Goal: Task Accomplishment & Management: Complete application form

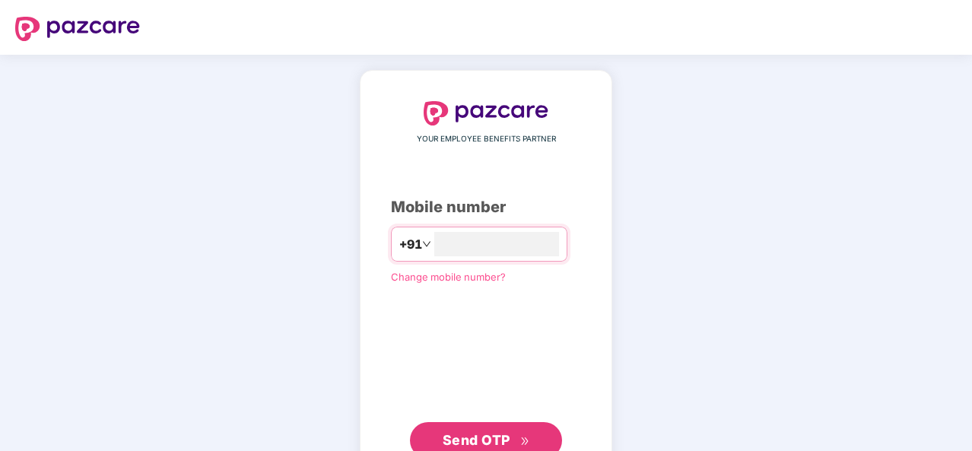
type input "**********"
click at [468, 435] on span "Send OTP" at bounding box center [477, 440] width 68 height 16
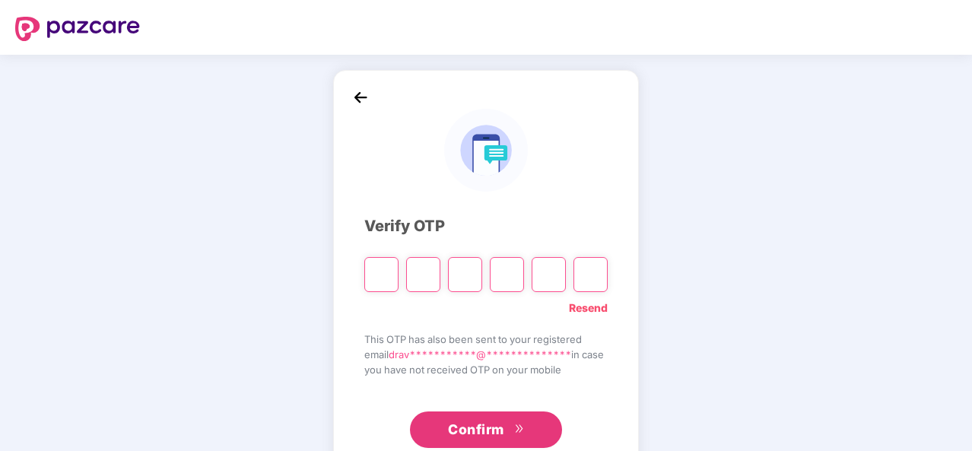
type input "*"
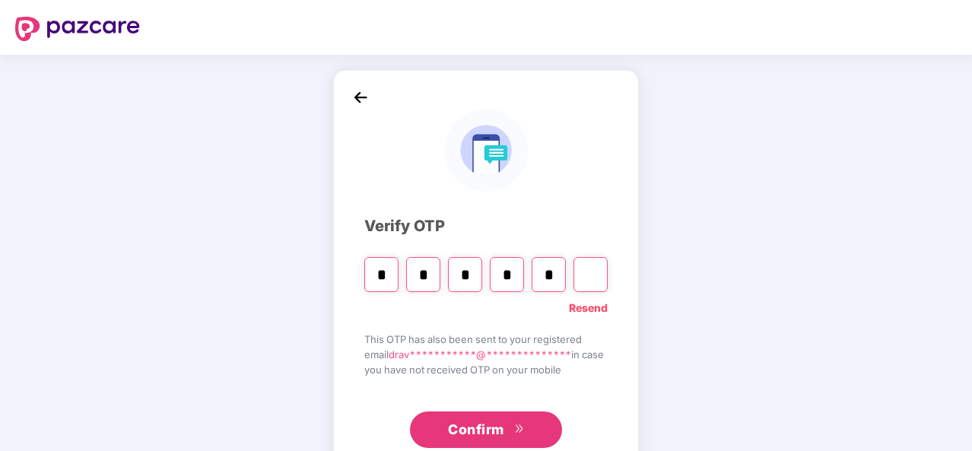
type input "*"
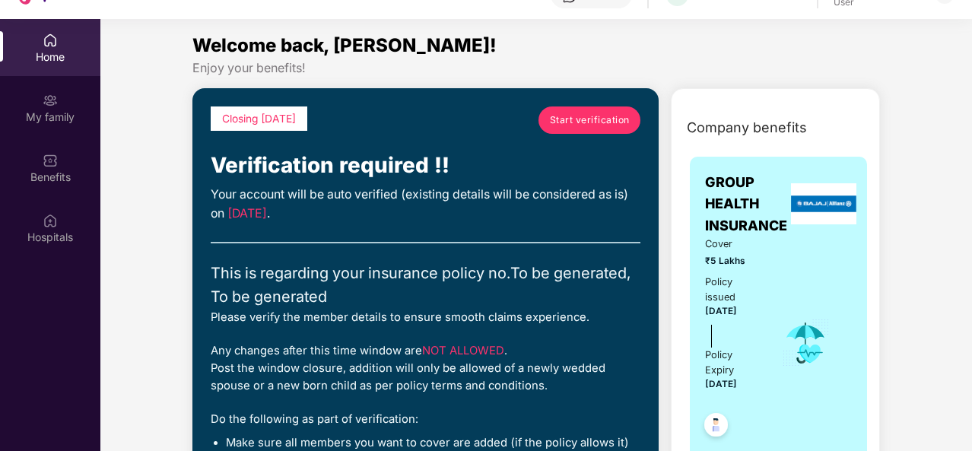
scroll to position [85, 0]
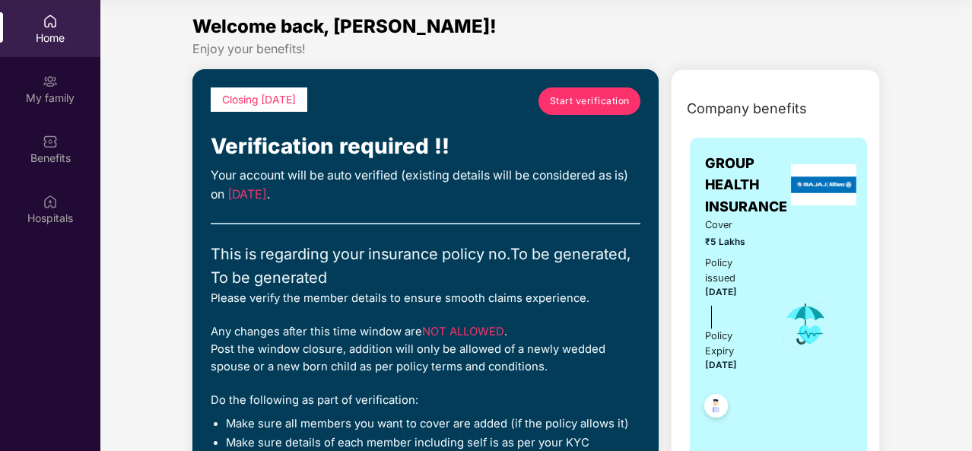
click at [586, 97] on span "Start verification" at bounding box center [590, 101] width 80 height 14
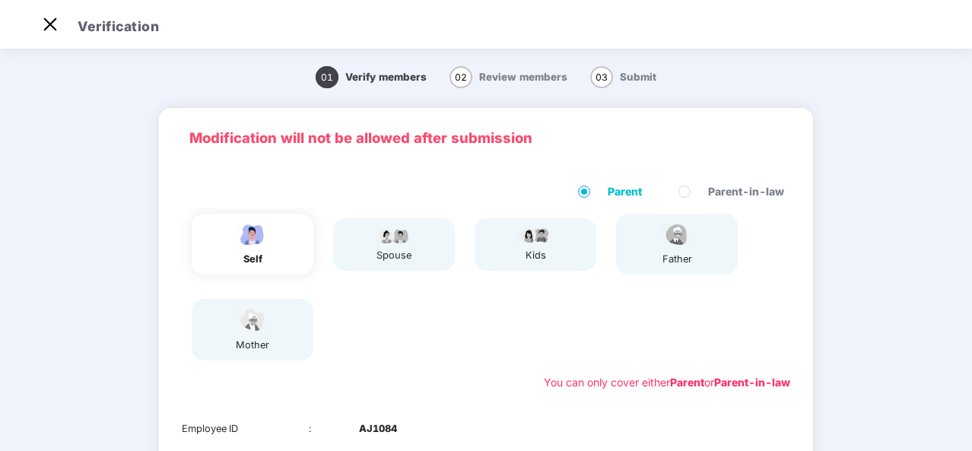
scroll to position [37, 0]
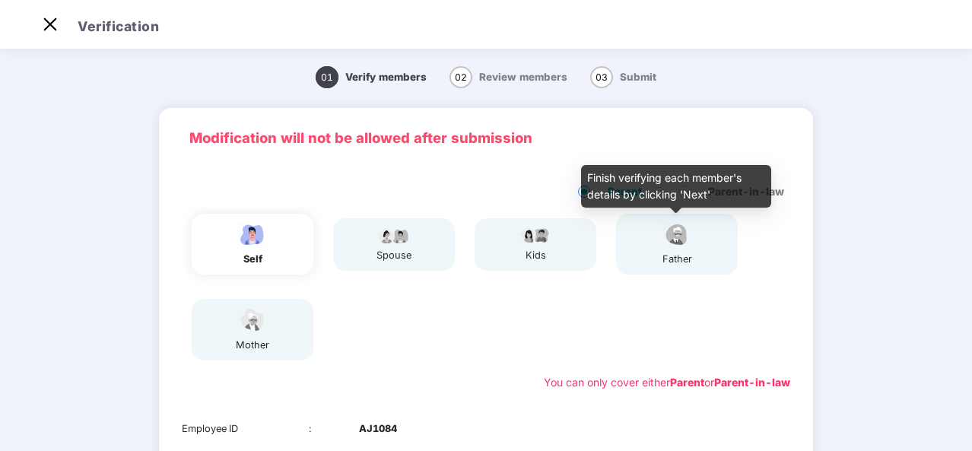
click at [686, 242] on img at bounding box center [677, 234] width 38 height 27
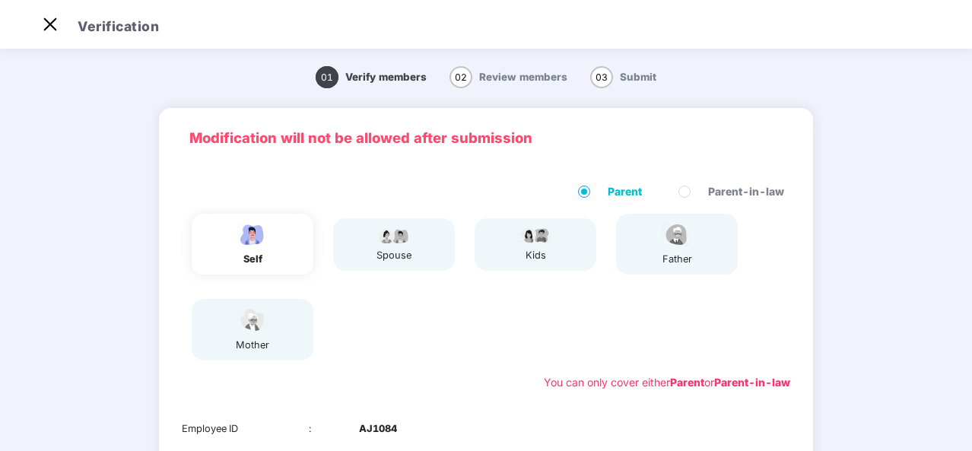
click at [409, 278] on div "self spouse kids father mother" at bounding box center [486, 287] width 621 height 159
click at [513, 279] on div "self spouse kids father mother" at bounding box center [486, 287] width 621 height 159
click at [529, 323] on div "self spouse kids father mother" at bounding box center [486, 287] width 621 height 159
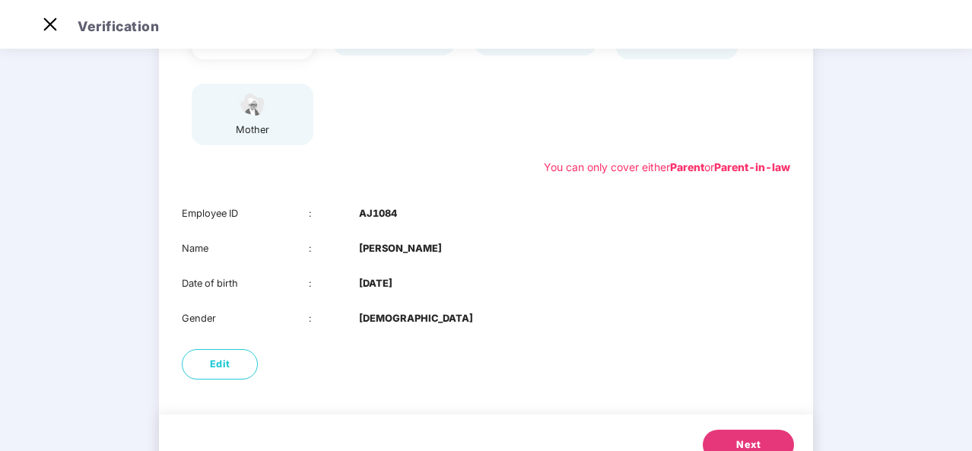
scroll to position [214, 0]
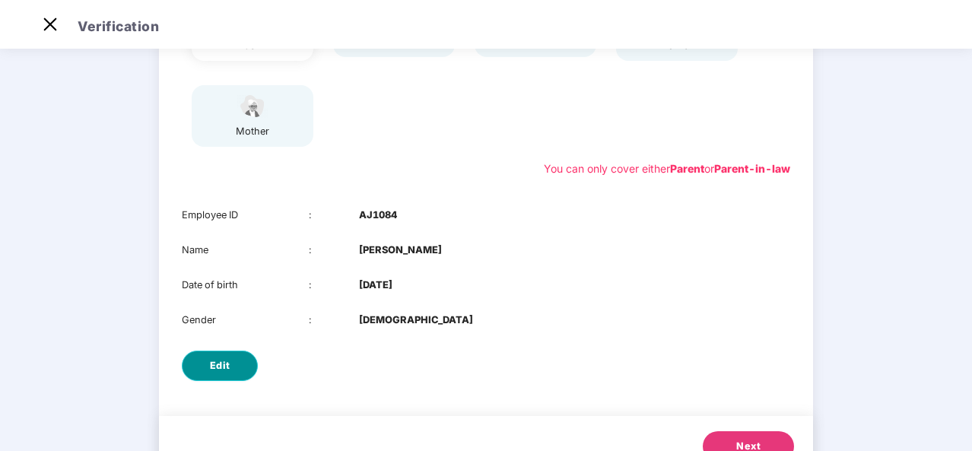
click at [240, 353] on button "Edit" at bounding box center [220, 366] width 76 height 30
select select "****"
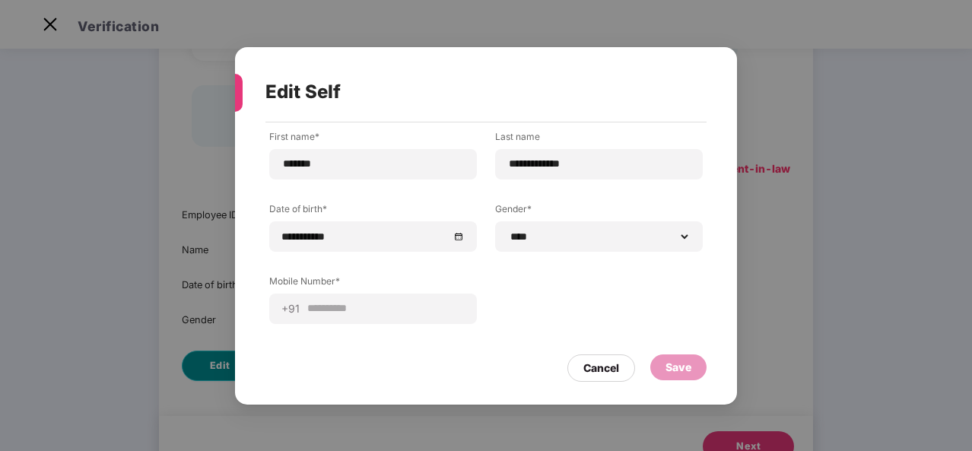
scroll to position [0, 0]
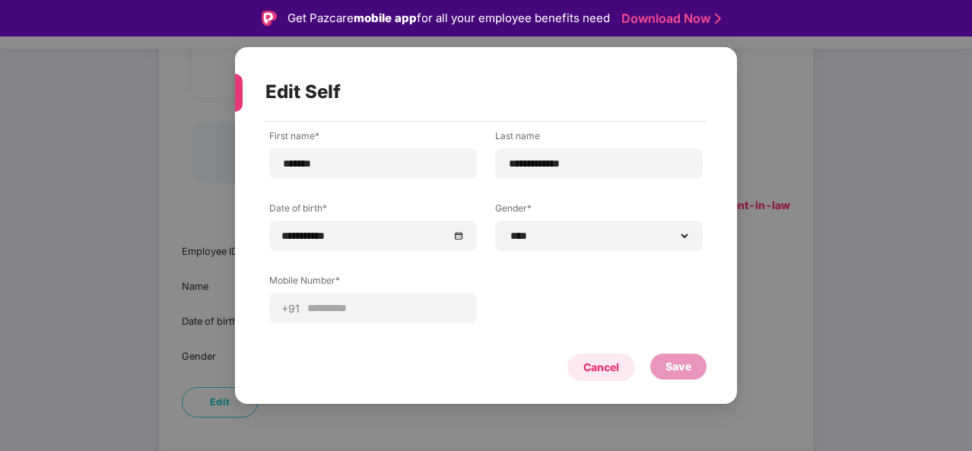
click at [591, 364] on div "Cancel" at bounding box center [602, 367] width 36 height 17
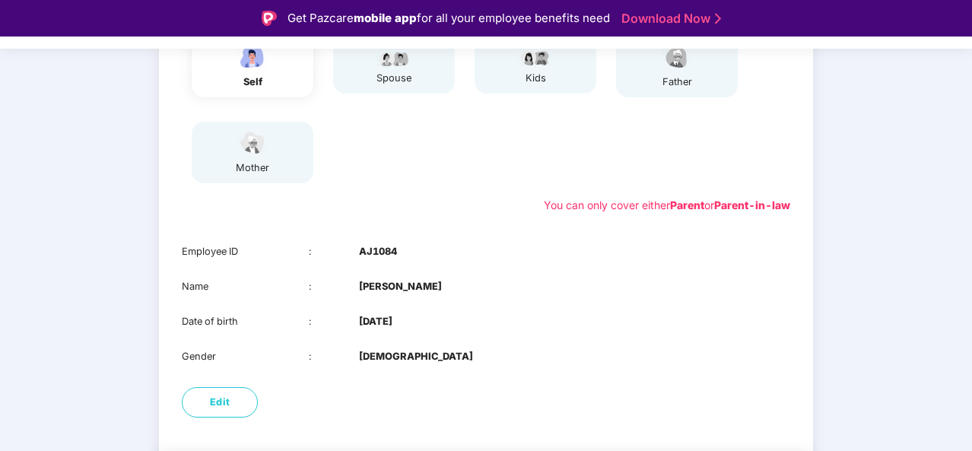
click at [530, 180] on div "self spouse kids father mother" at bounding box center [486, 109] width 621 height 159
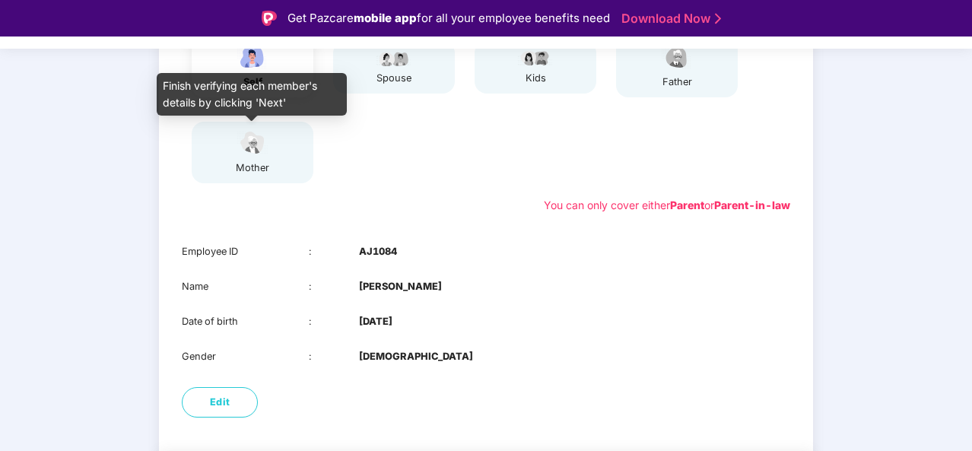
click at [247, 151] on img at bounding box center [253, 142] width 38 height 27
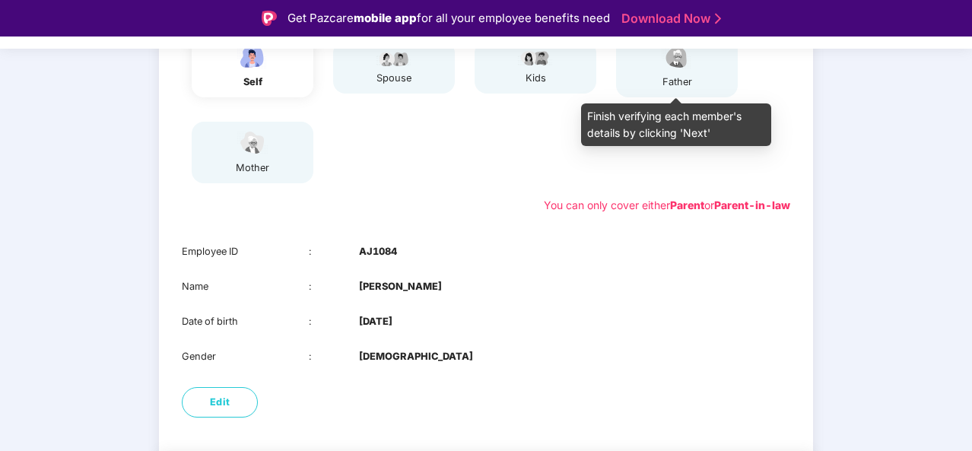
click at [677, 84] on div "father" at bounding box center [677, 82] width 38 height 15
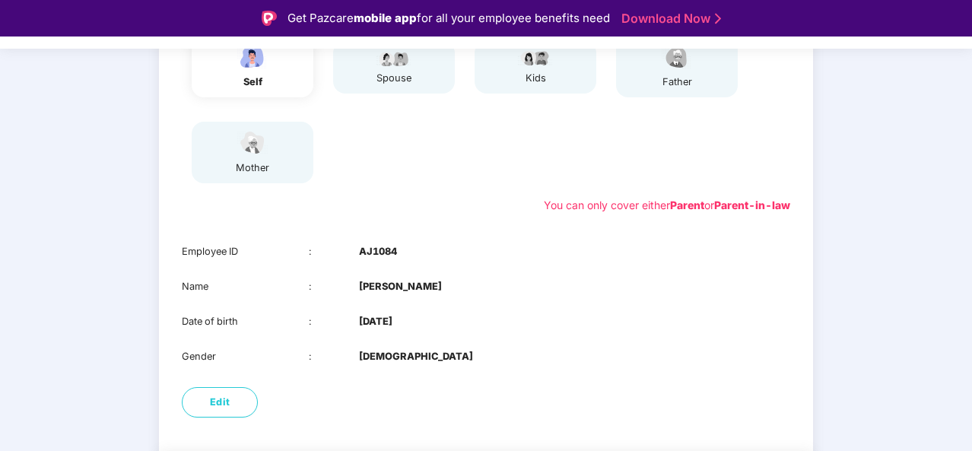
click at [399, 157] on div "self spouse kids father mother" at bounding box center [486, 109] width 621 height 159
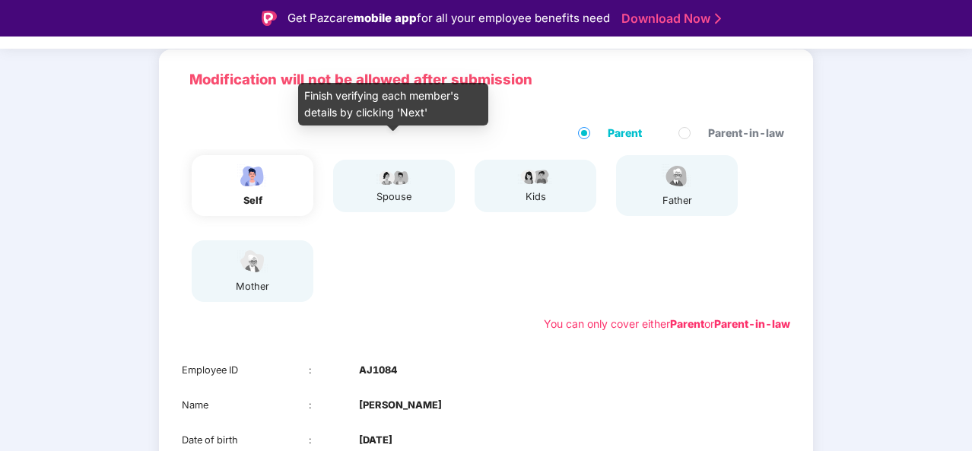
scroll to position [92, 0]
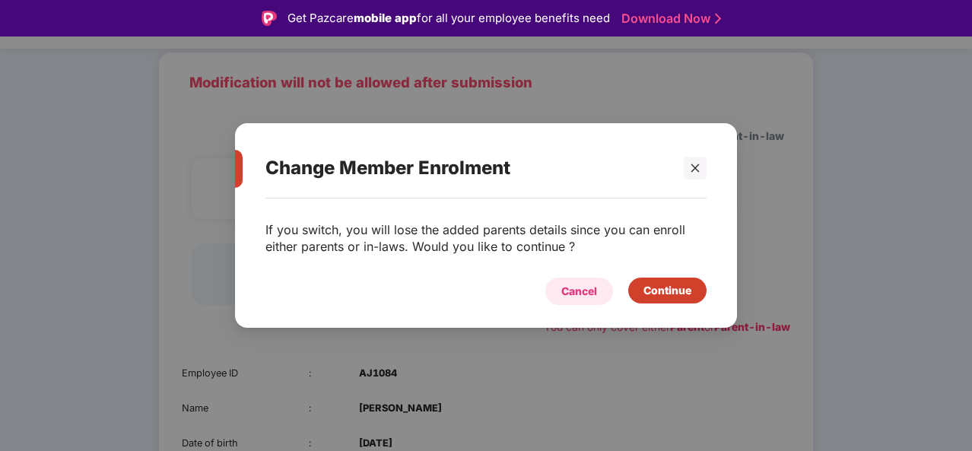
click at [572, 287] on div "Cancel" at bounding box center [579, 291] width 36 height 17
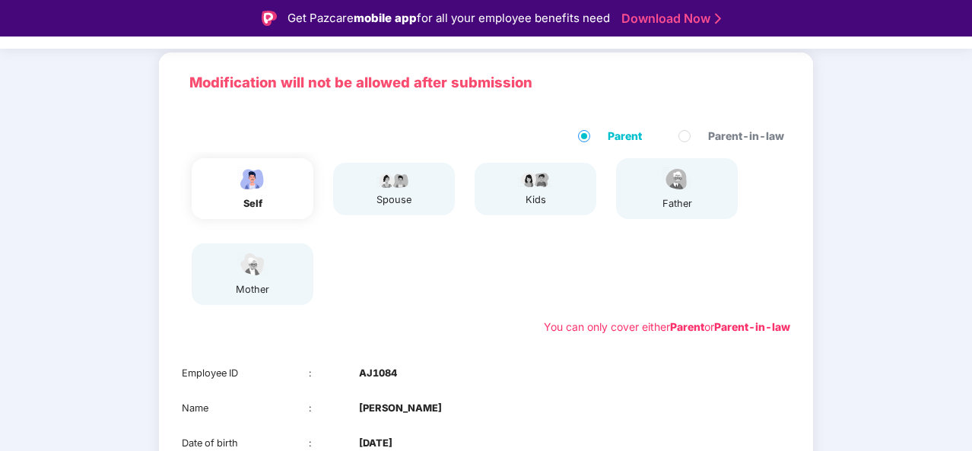
click at [603, 291] on div "self spouse kids father mother" at bounding box center [486, 231] width 621 height 159
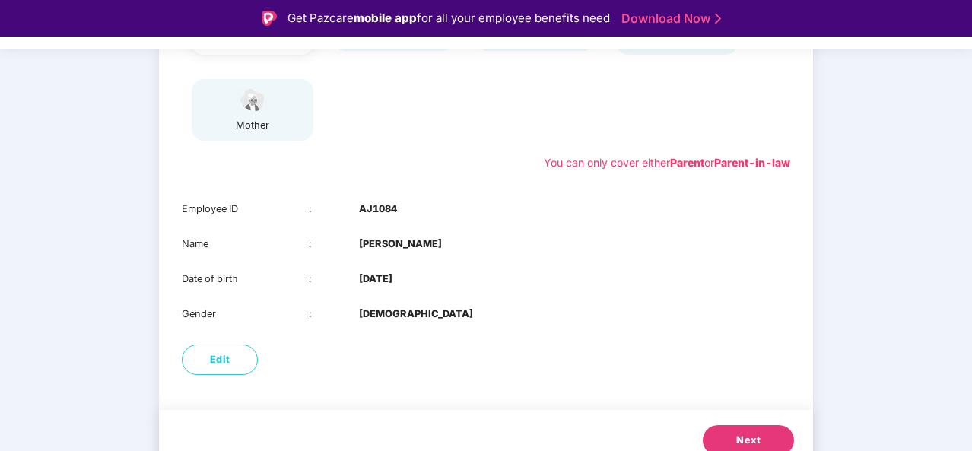
scroll to position [275, 0]
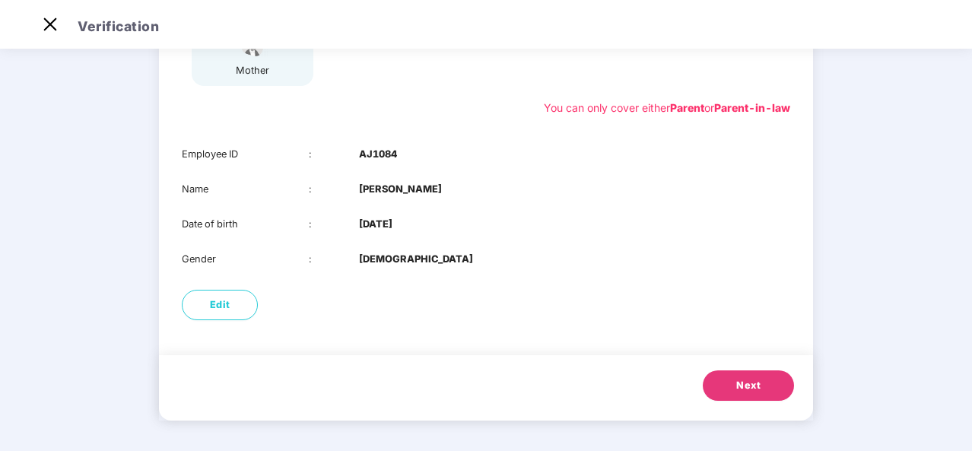
click at [757, 392] on span "Next" at bounding box center [748, 385] width 24 height 15
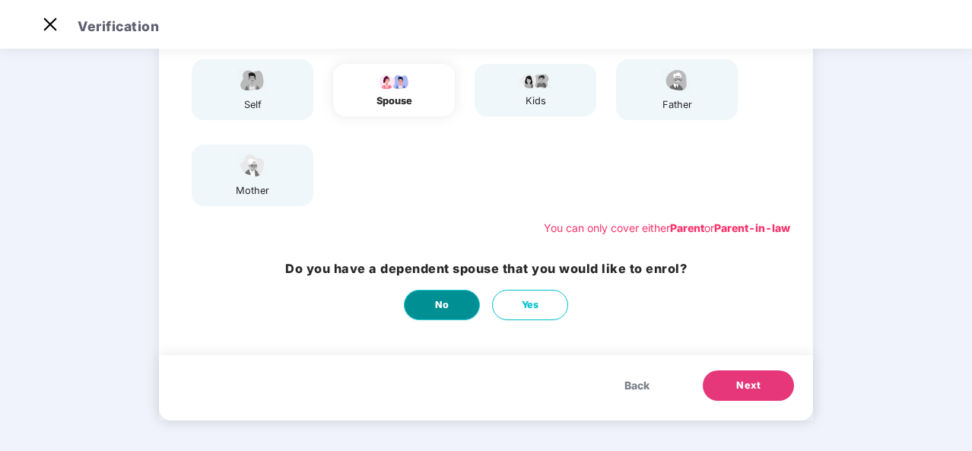
click at [437, 305] on span "No" at bounding box center [442, 304] width 14 height 15
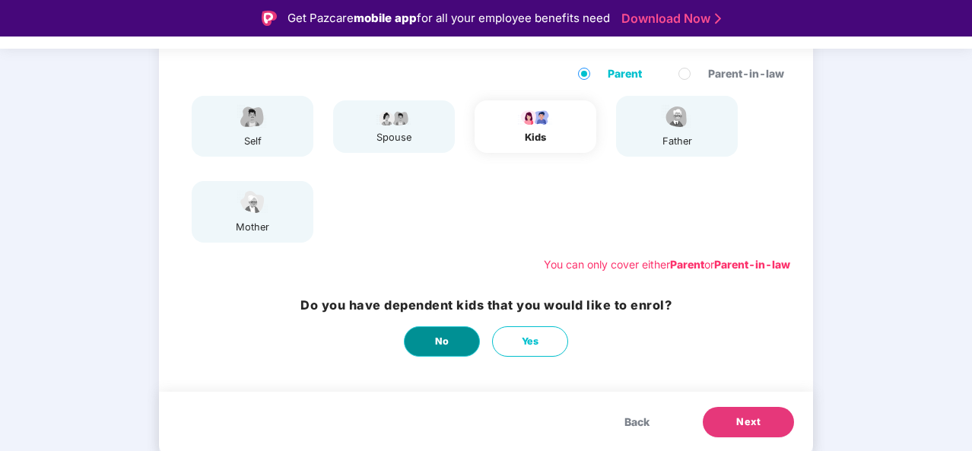
click at [437, 339] on span "No" at bounding box center [442, 341] width 14 height 15
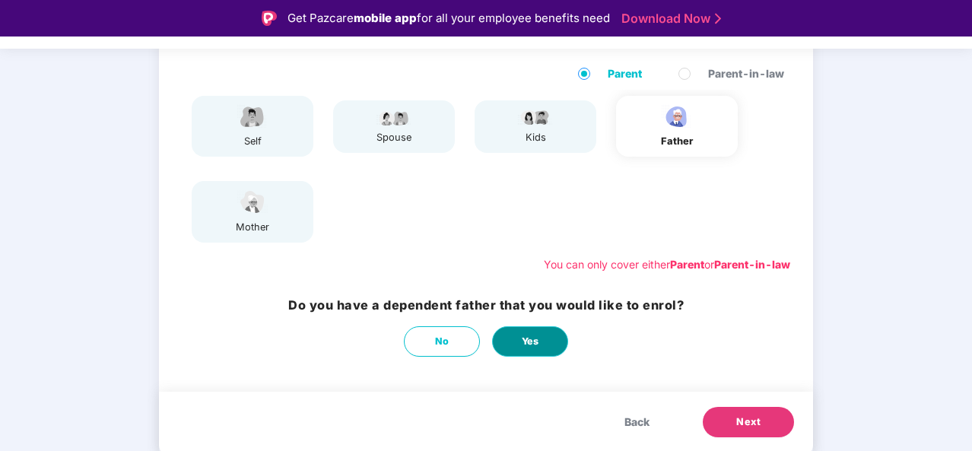
click at [542, 336] on button "Yes" at bounding box center [530, 341] width 76 height 30
select select "****"
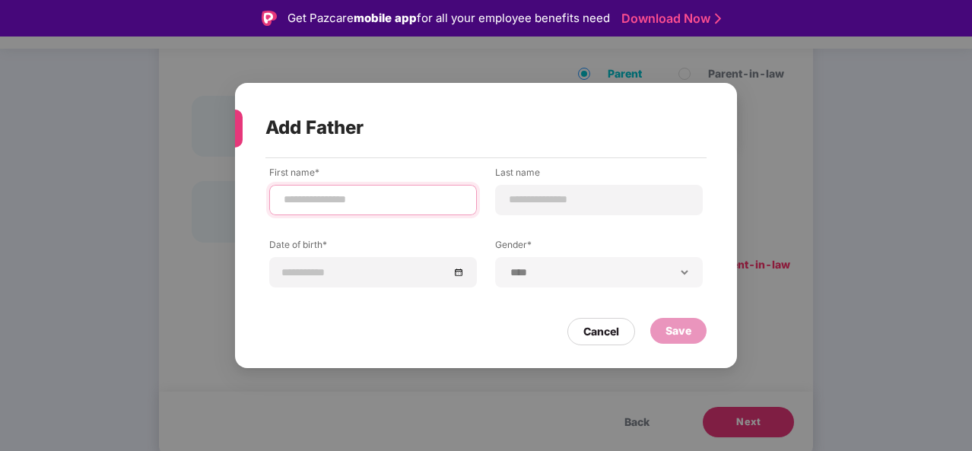
click at [393, 198] on input at bounding box center [373, 200] width 182 height 16
type input "*"
type input "*****"
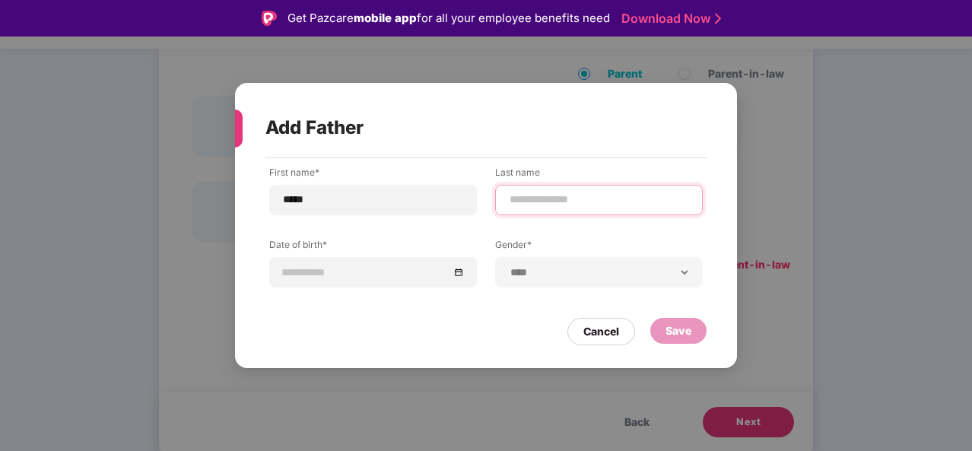
click at [583, 197] on input at bounding box center [599, 200] width 182 height 16
type input "*"
type input "*******"
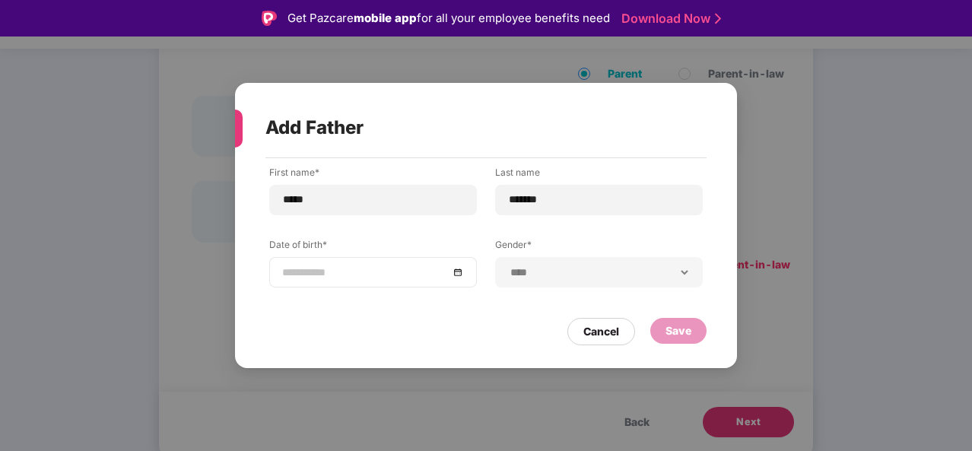
click at [453, 275] on div at bounding box center [373, 272] width 182 height 17
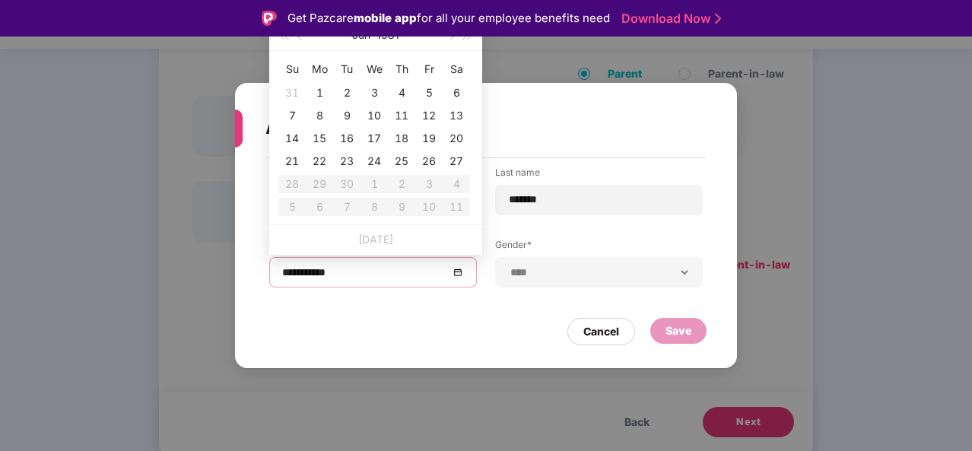
type input "**********"
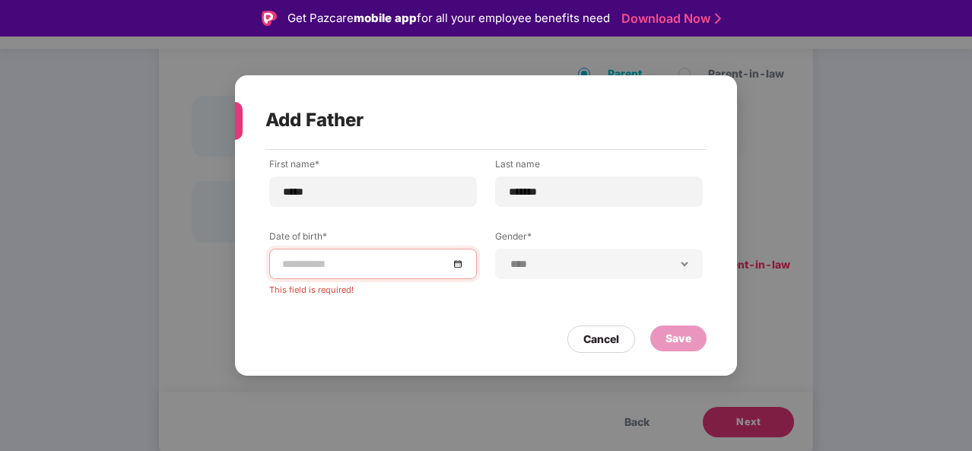
click at [638, 243] on label "Gender*" at bounding box center [599, 239] width 208 height 19
click at [457, 269] on div at bounding box center [373, 264] width 182 height 17
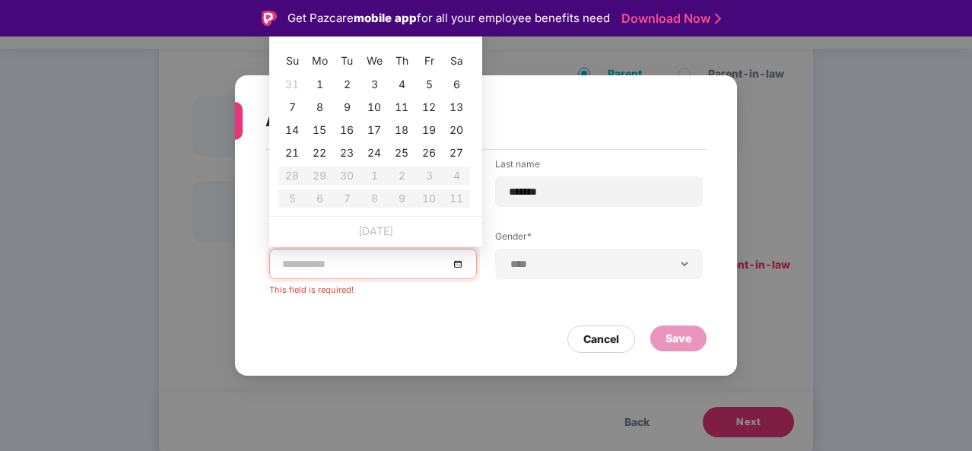
type input "**********"
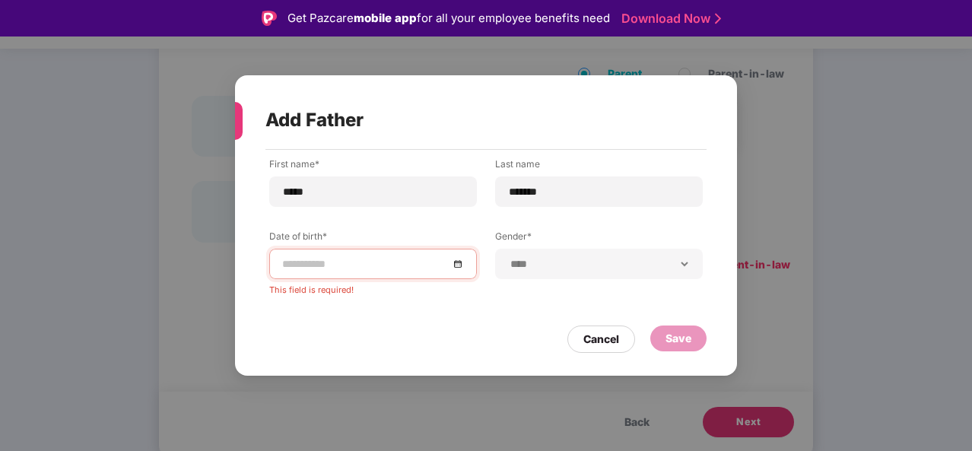
click at [461, 264] on div at bounding box center [373, 264] width 182 height 17
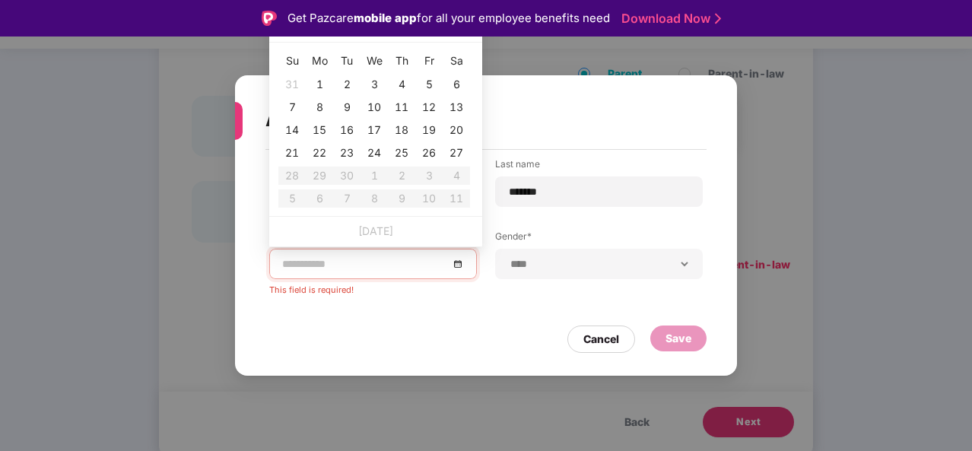
type input "**********"
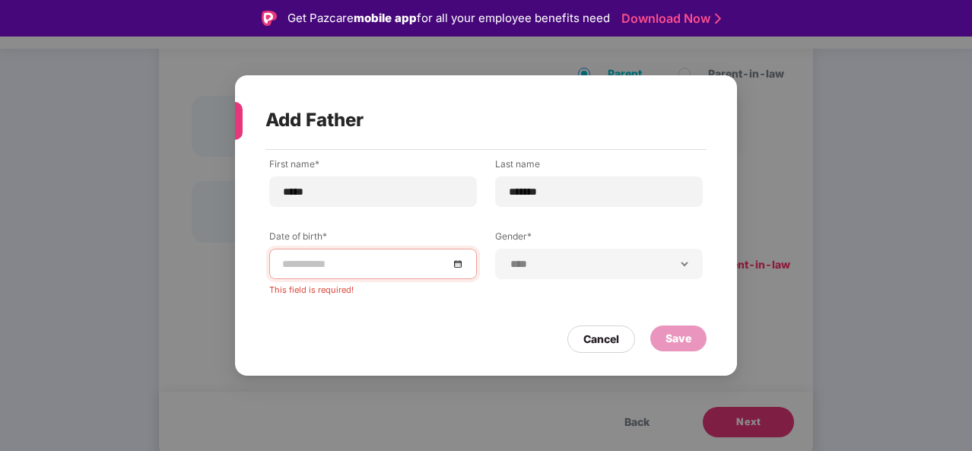
click at [158, 86] on div "**********" at bounding box center [486, 225] width 972 height 451
click at [365, 269] on input at bounding box center [365, 264] width 167 height 17
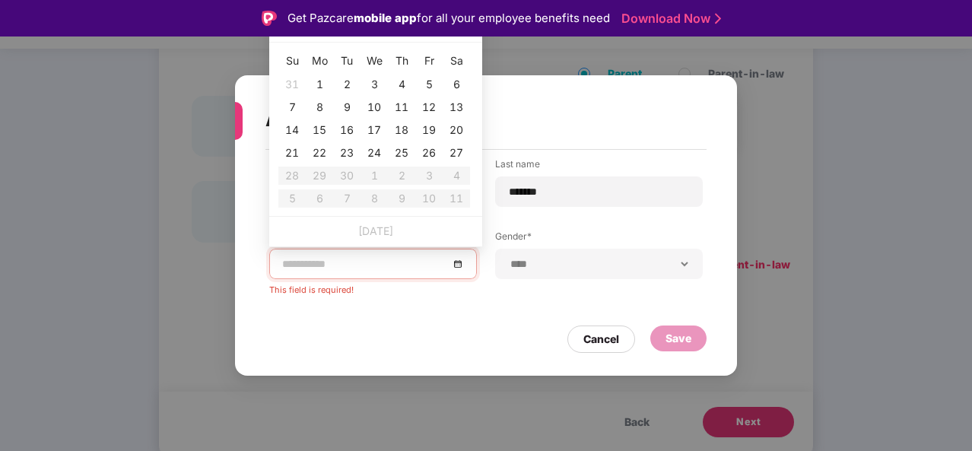
click at [632, 103] on div "Add Father" at bounding box center [468, 120] width 405 height 59
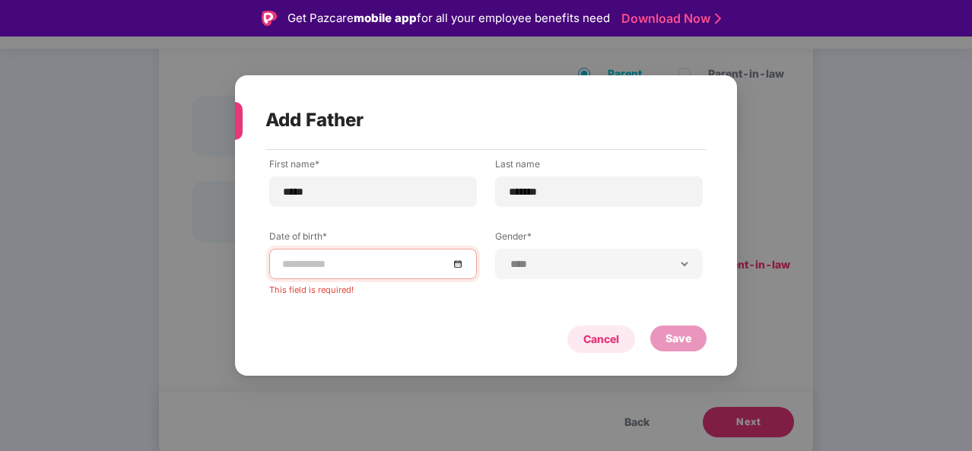
click at [596, 343] on div "Cancel" at bounding box center [602, 339] width 36 height 17
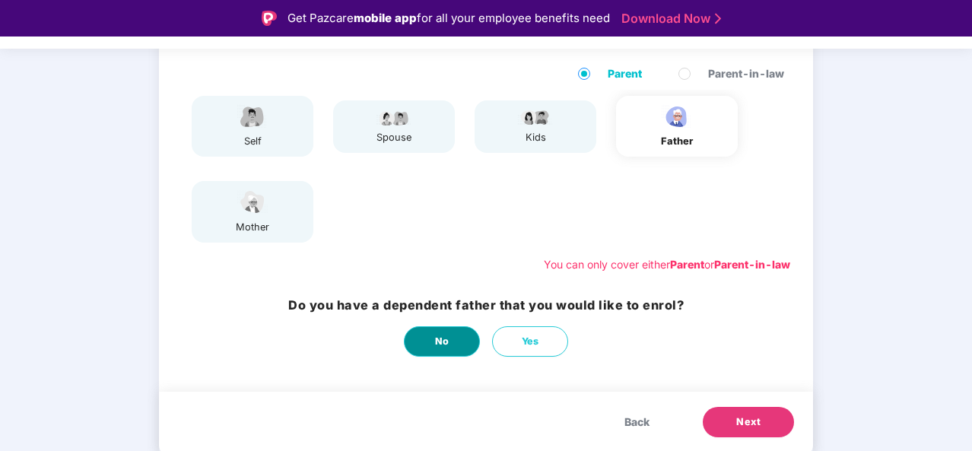
click at [460, 339] on button "No" at bounding box center [442, 341] width 76 height 30
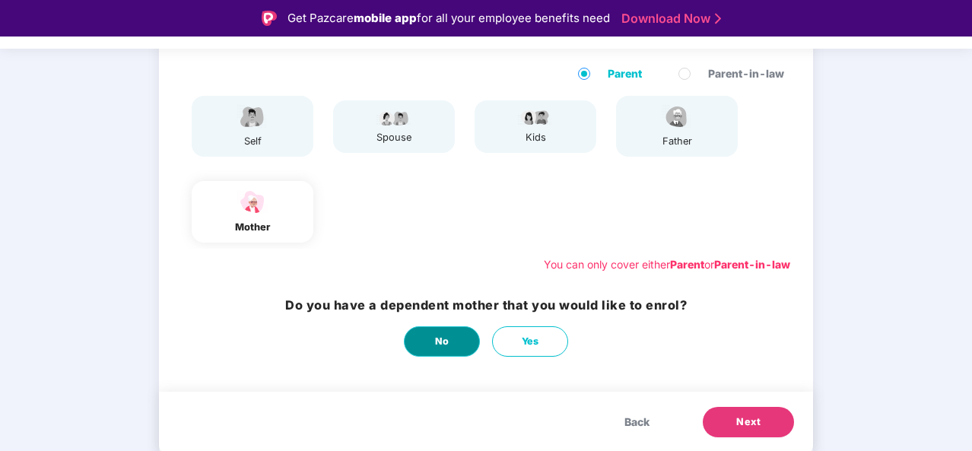
click at [449, 346] on button "No" at bounding box center [442, 341] width 76 height 30
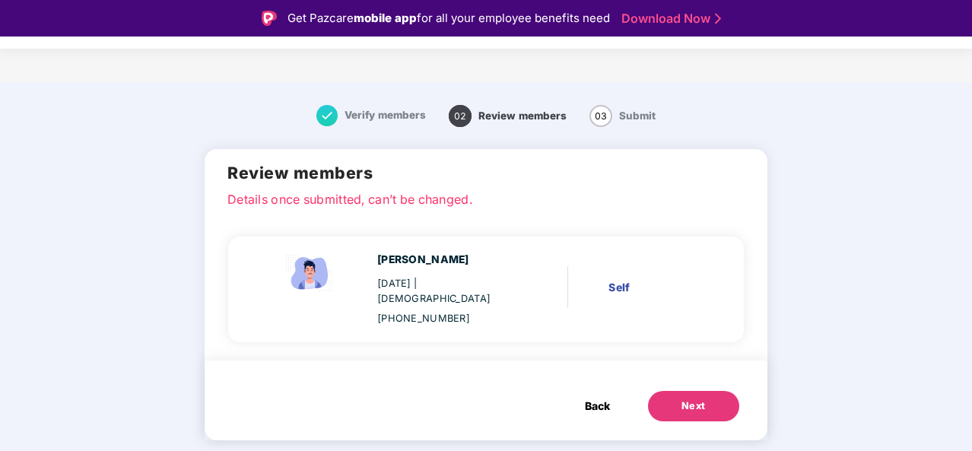
click at [706, 391] on button "Next" at bounding box center [693, 406] width 91 height 30
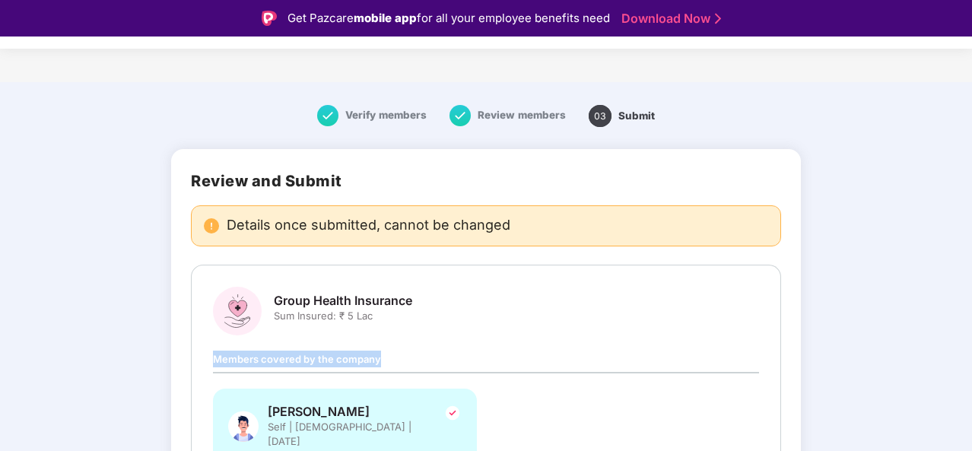
drag, startPoint x: 800, startPoint y: 316, endPoint x: 749, endPoint y: 369, distance: 73.7
drag, startPoint x: 973, startPoint y: 220, endPoint x: 695, endPoint y: 98, distance: 303.9
click at [695, 98] on div "Verify members Review members 03 Submit" at bounding box center [487, 116] width 756 height 52
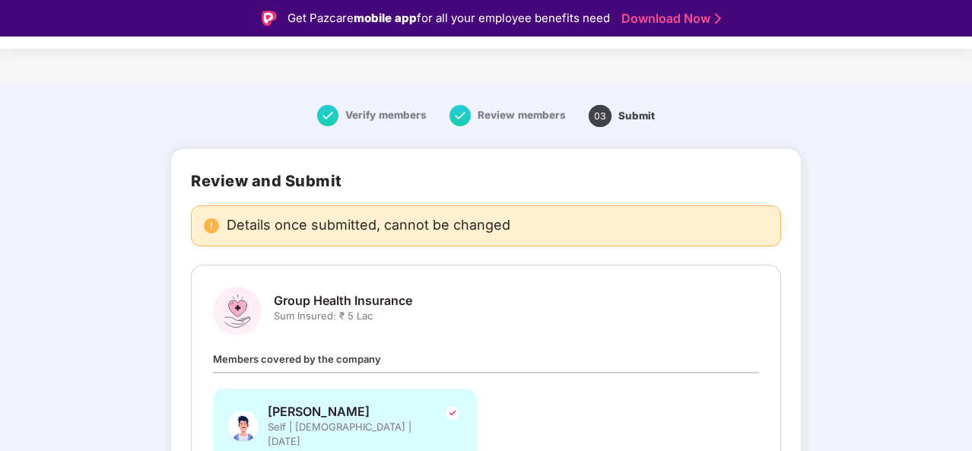
drag, startPoint x: 969, startPoint y: 89, endPoint x: 939, endPoint y: 195, distance: 110.0
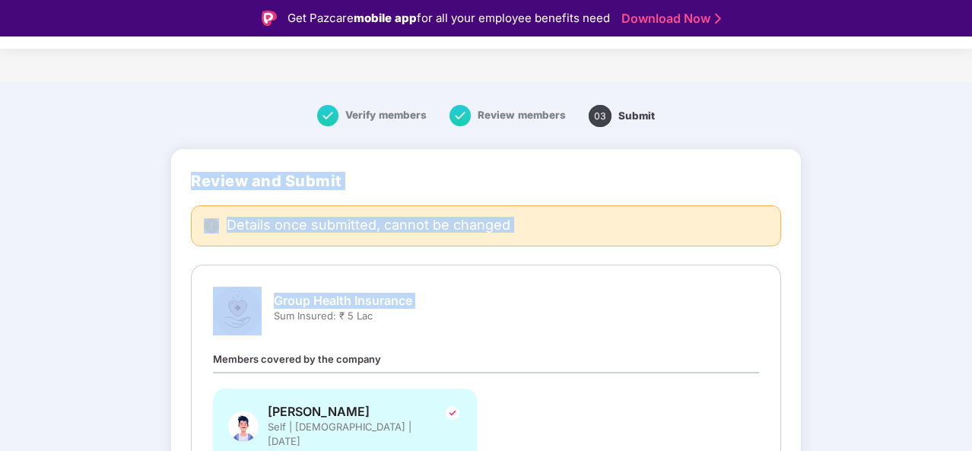
drag, startPoint x: 939, startPoint y: 195, endPoint x: 824, endPoint y: 268, distance: 136.1
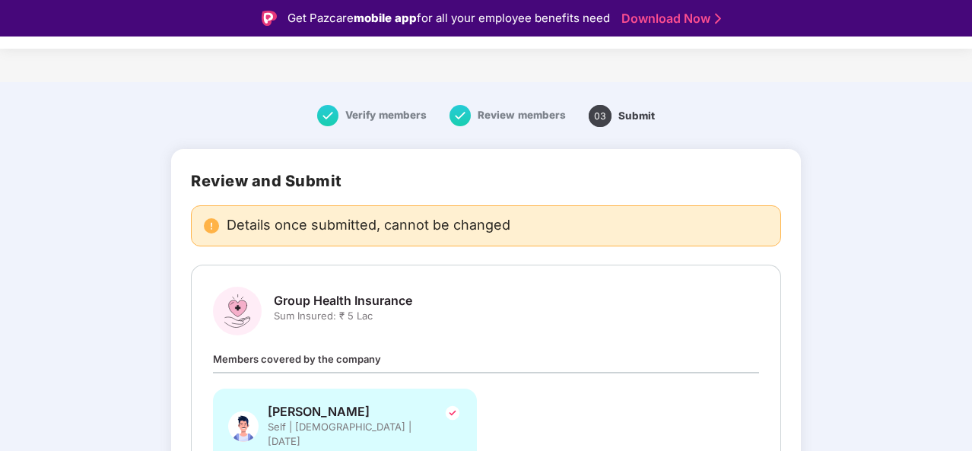
click at [746, 336] on div "Group Health Insurance Sum Insured: ₹ 5 Lac Members covered by the company [PER…" at bounding box center [486, 383] width 546 height 192
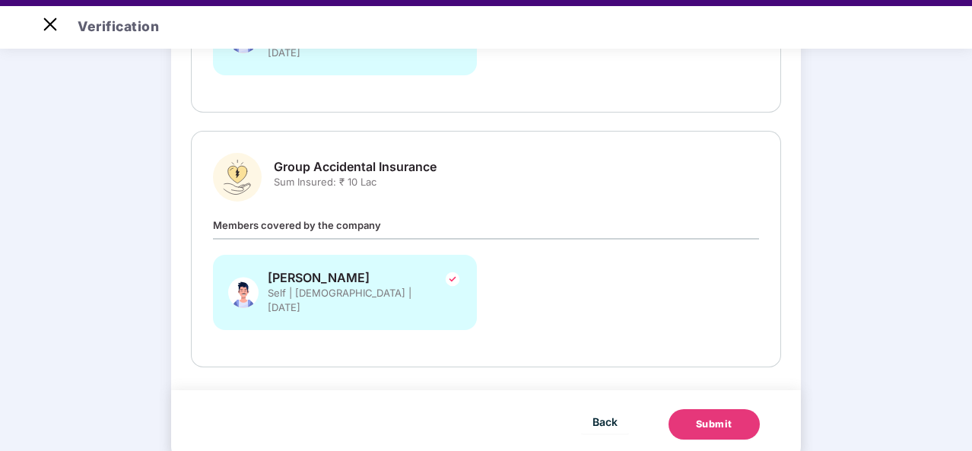
scroll to position [37, 0]
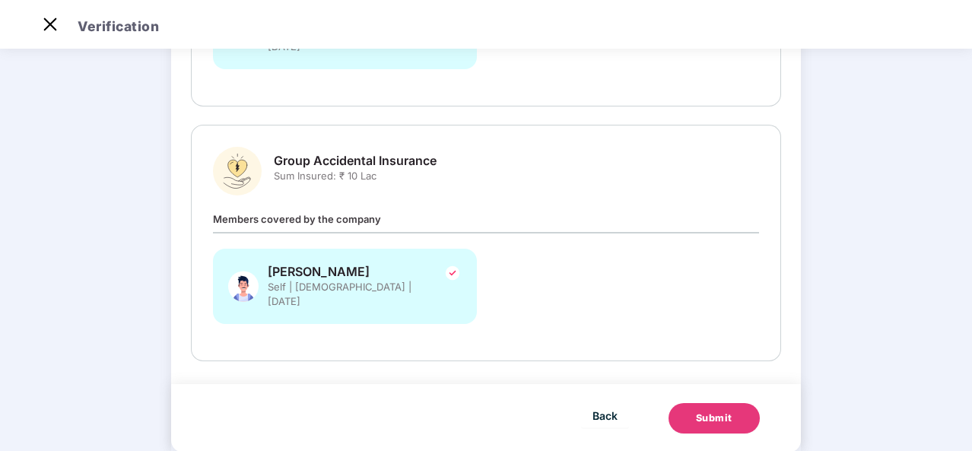
click at [746, 403] on button "Submit" at bounding box center [714, 418] width 91 height 30
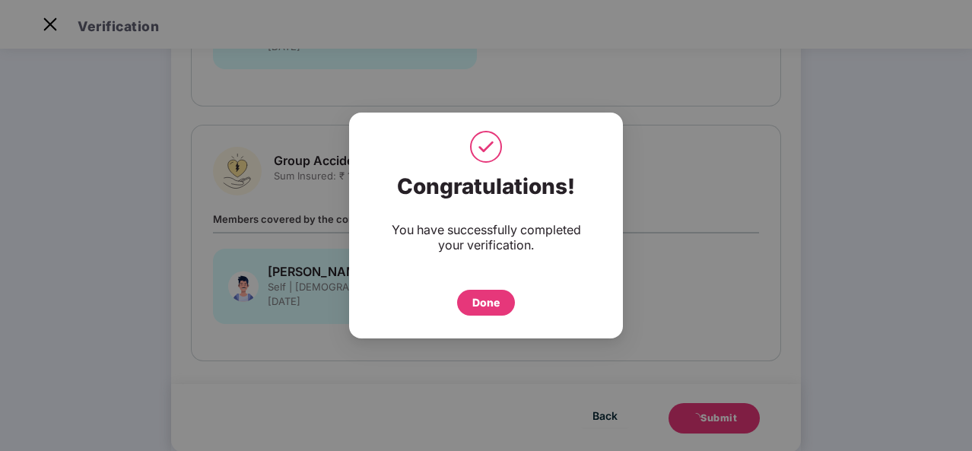
click at [479, 296] on div "Done" at bounding box center [485, 302] width 27 height 17
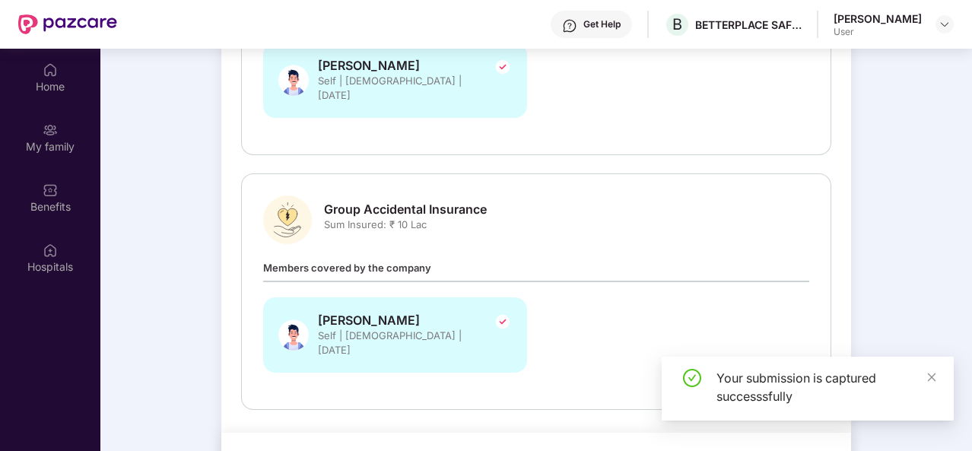
scroll to position [85, 0]
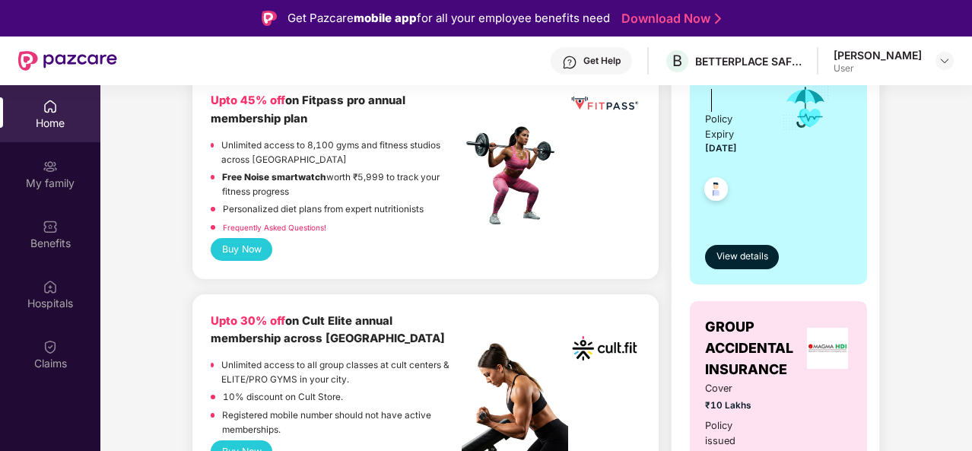
scroll to position [426, 0]
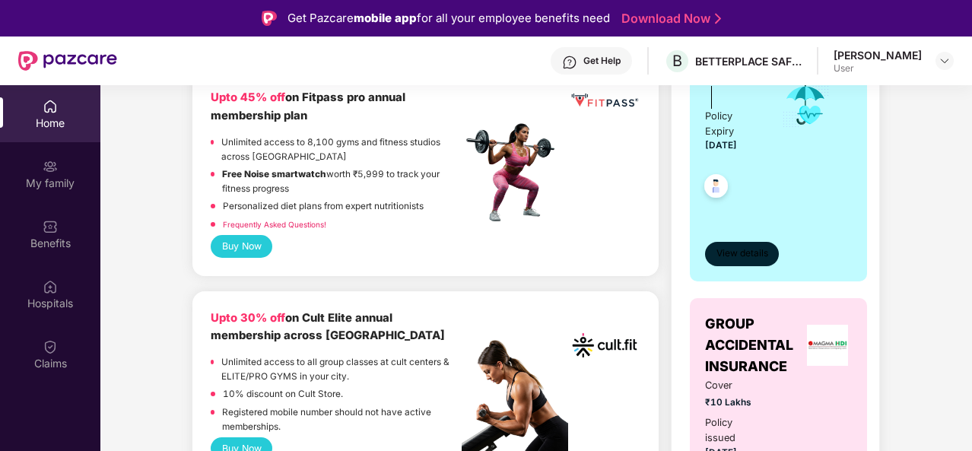
click at [741, 250] on span "View details" at bounding box center [743, 254] width 52 height 14
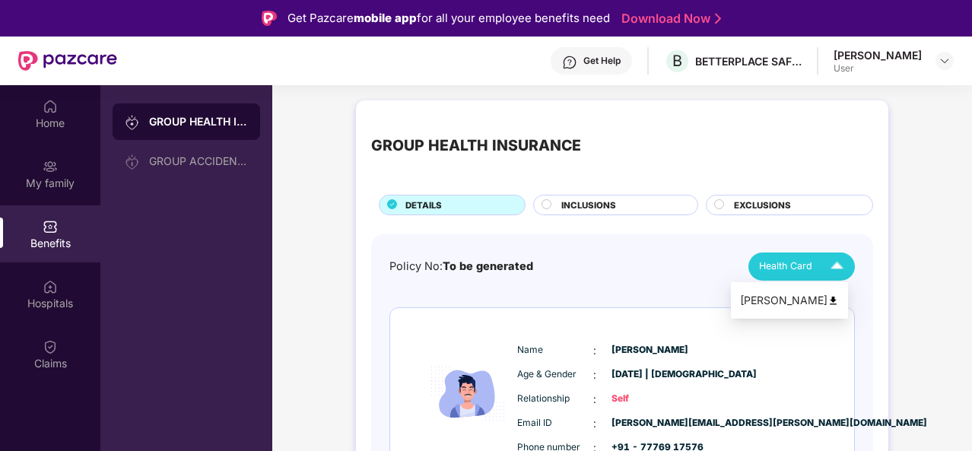
click at [809, 264] on span "Health Card" at bounding box center [785, 266] width 53 height 15
click at [686, 264] on div "Policy No: To be generated Health Card" at bounding box center [623, 267] width 466 height 28
click at [732, 208] on div "EXCLUSIONS" at bounding box center [796, 207] width 138 height 16
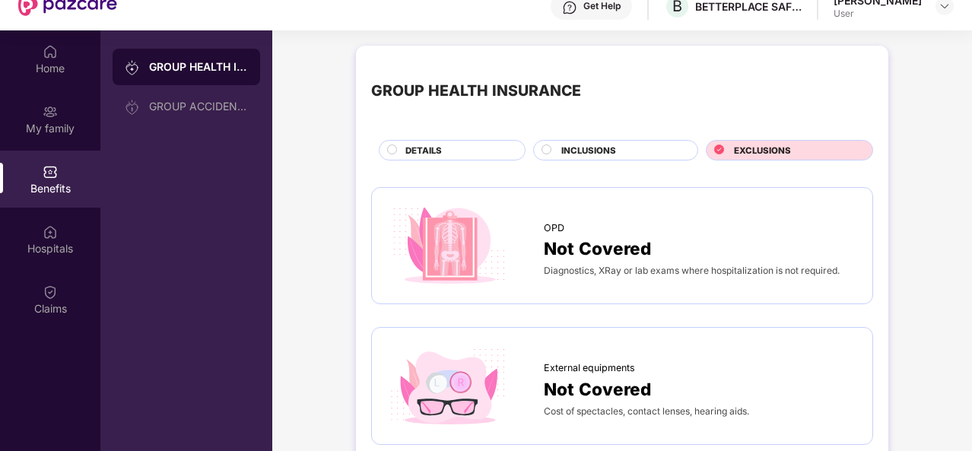
scroll to position [24, 0]
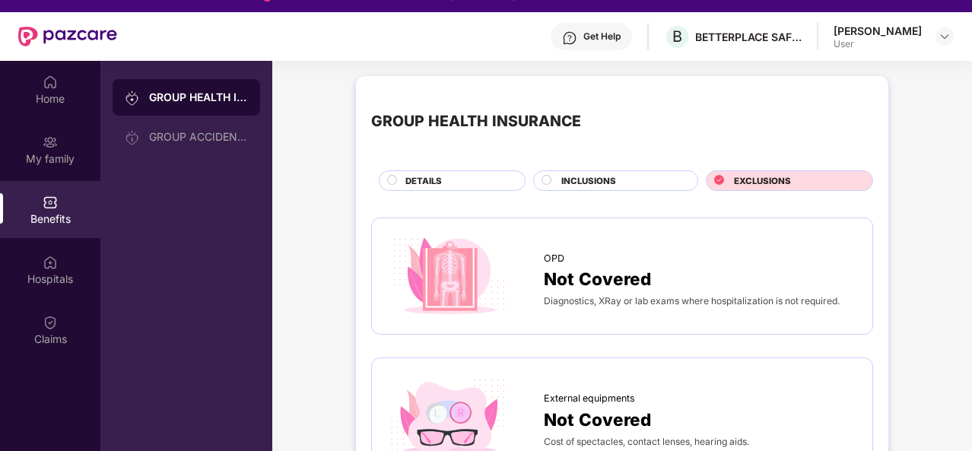
click at [597, 178] on span "INCLUSIONS" at bounding box center [588, 181] width 55 height 14
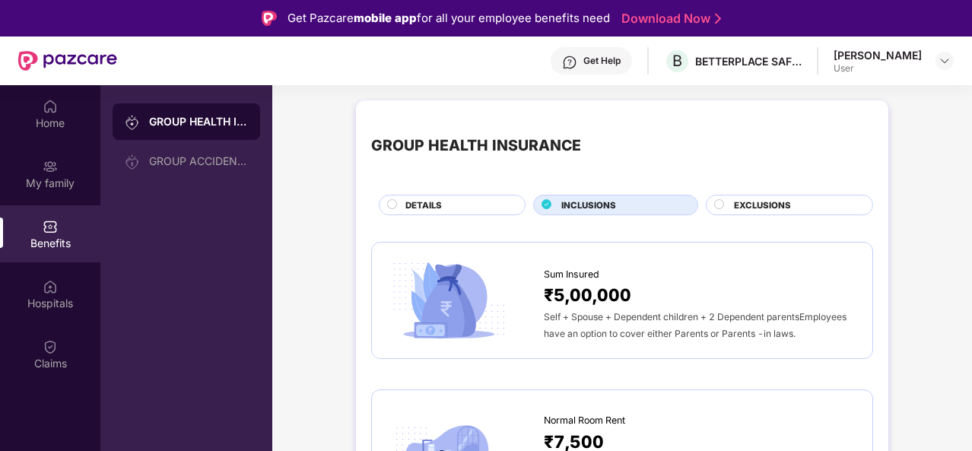
scroll to position [0, 0]
click at [457, 205] on div "DETAILS" at bounding box center [457, 207] width 119 height 16
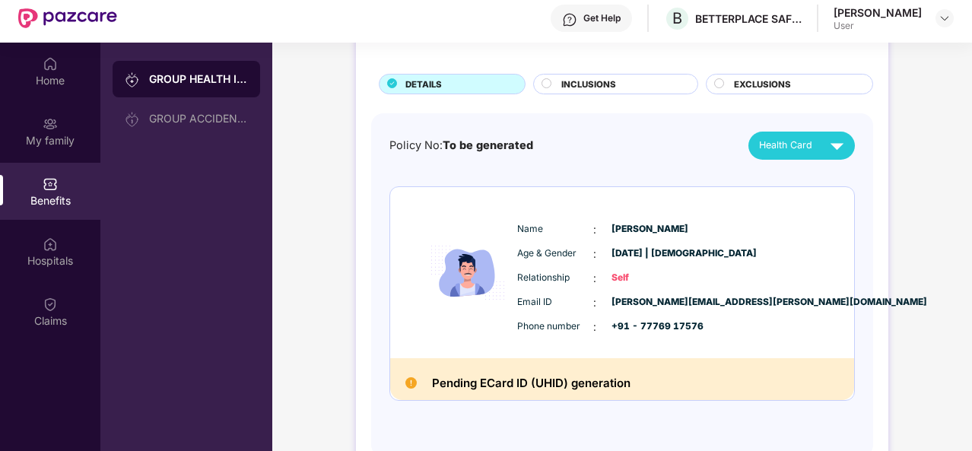
scroll to position [85, 0]
